Goal: Transaction & Acquisition: Book appointment/travel/reservation

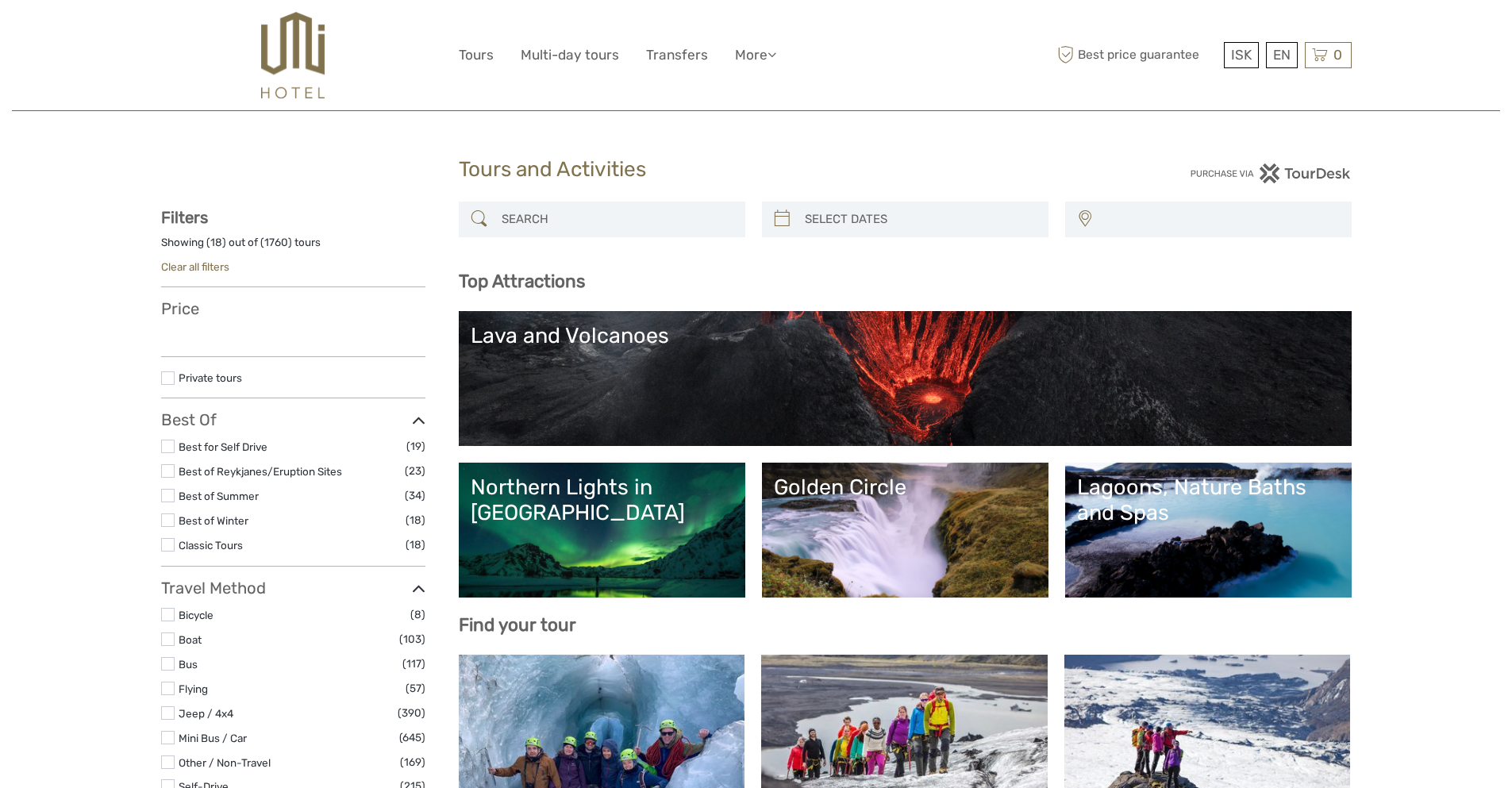
select select
